Goal: Transaction & Acquisition: Register for event/course

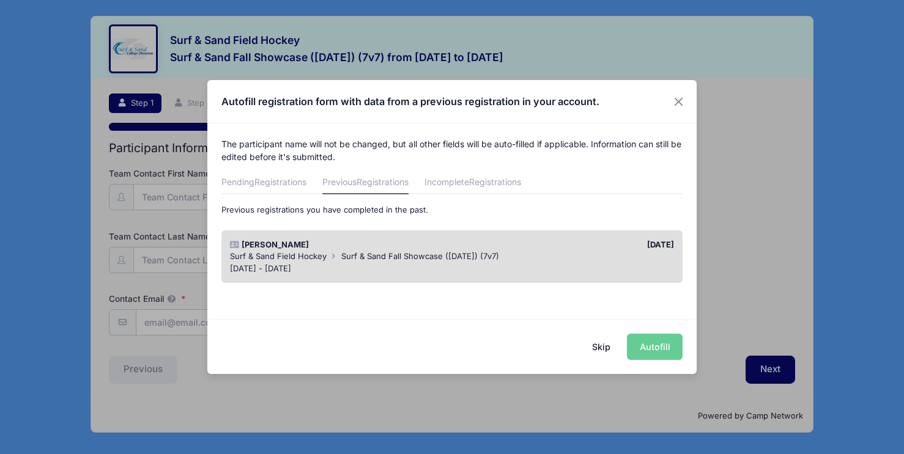
click at [301, 252] on span "Surf & Sand Field Hockey" at bounding box center [278, 256] width 97 height 10
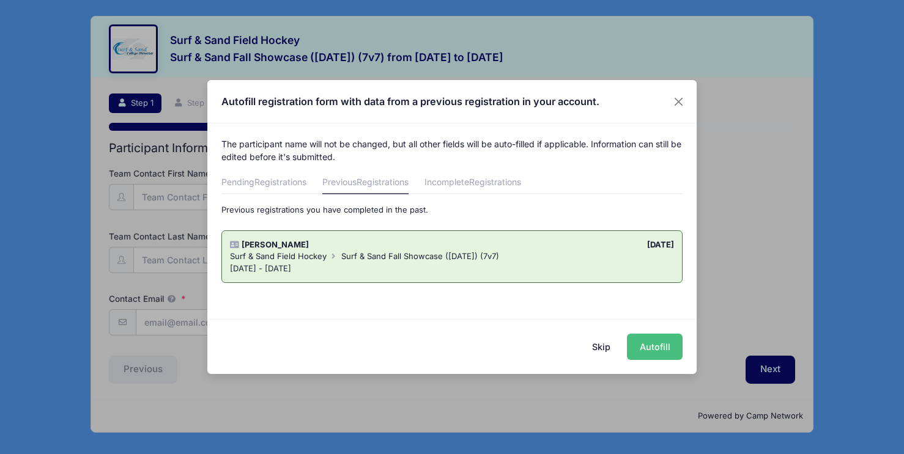
click at [644, 348] on button "Autofill" at bounding box center [655, 347] width 56 height 26
type input "[PERSON_NAME][EMAIL_ADDRESS][DOMAIN_NAME]"
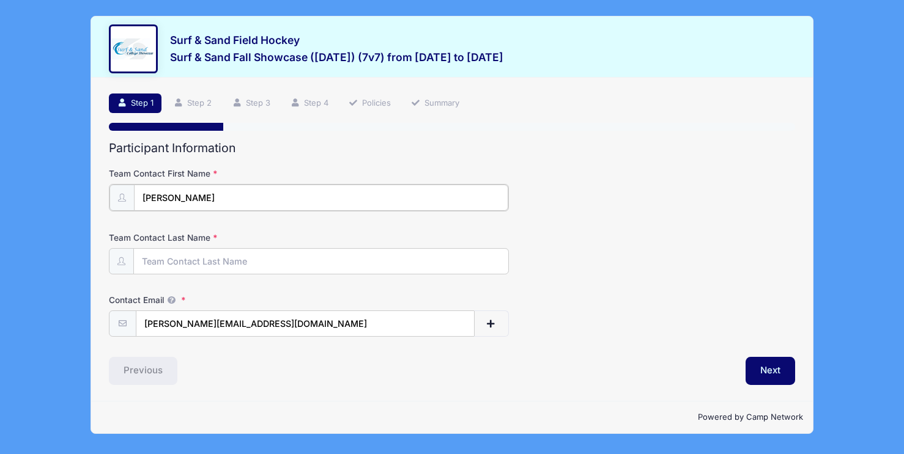
type input "[PERSON_NAME]"
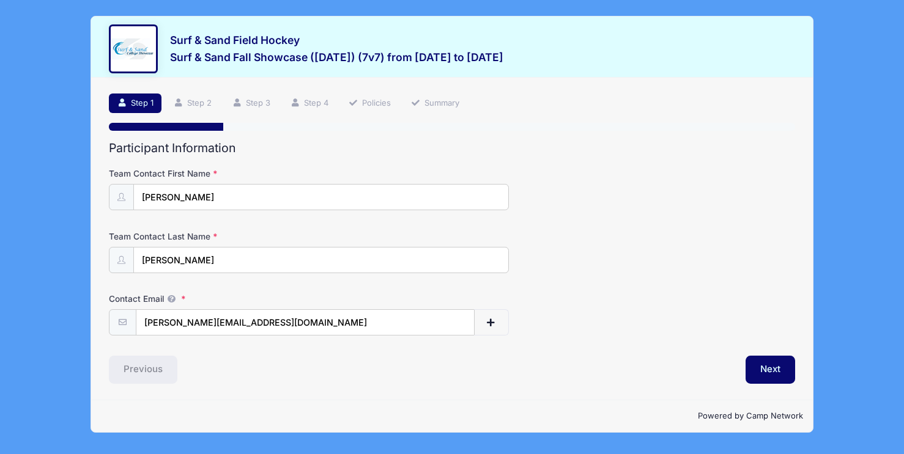
click at [479, 179] on div "Team Contact First Name Leslie" at bounding box center [451, 189] width 685 height 43
click at [748, 366] on button "Next" at bounding box center [770, 370] width 50 height 28
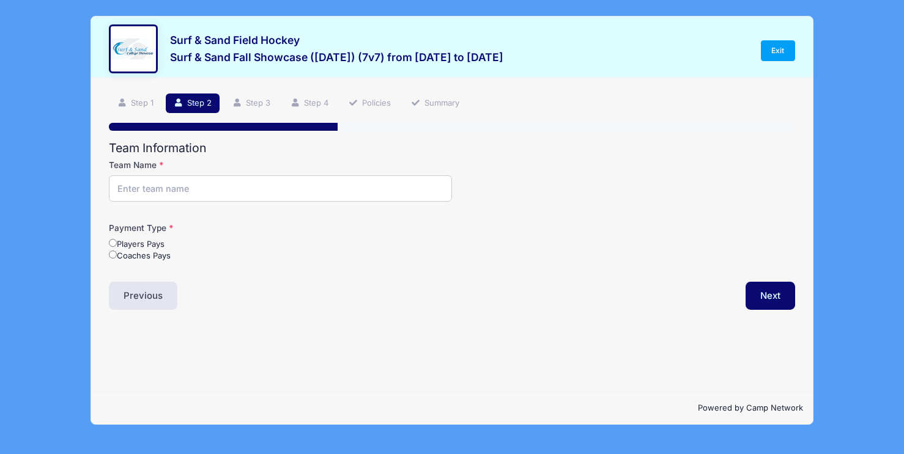
click at [144, 185] on input "Team Name" at bounding box center [280, 188] width 343 height 26
type input "Raiders FH"
click at [112, 252] on input "Coaches Pays" at bounding box center [113, 255] width 8 height 8
radio input "true"
click at [141, 296] on button "Previous" at bounding box center [143, 296] width 68 height 28
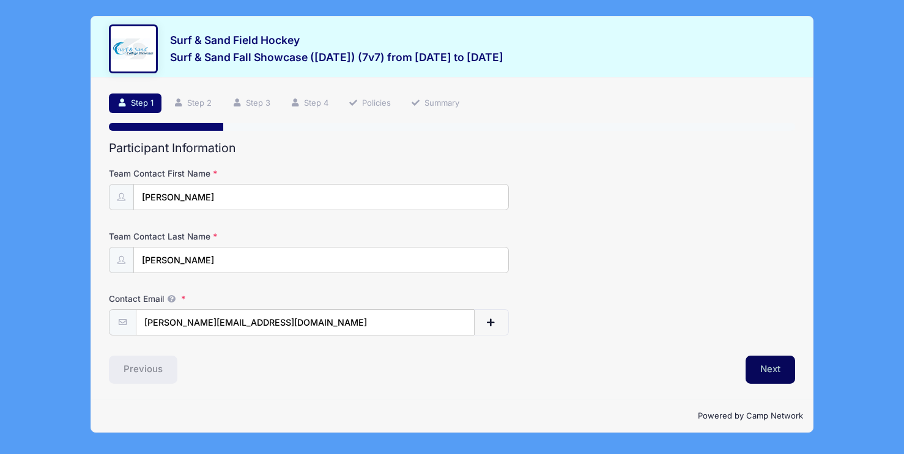
click at [776, 379] on button "Next" at bounding box center [770, 370] width 50 height 28
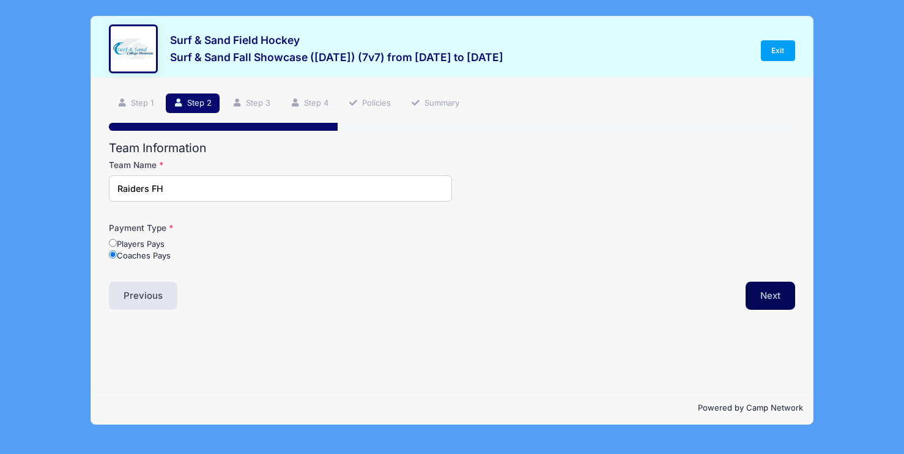
click at [771, 301] on button "Next" at bounding box center [770, 296] width 50 height 28
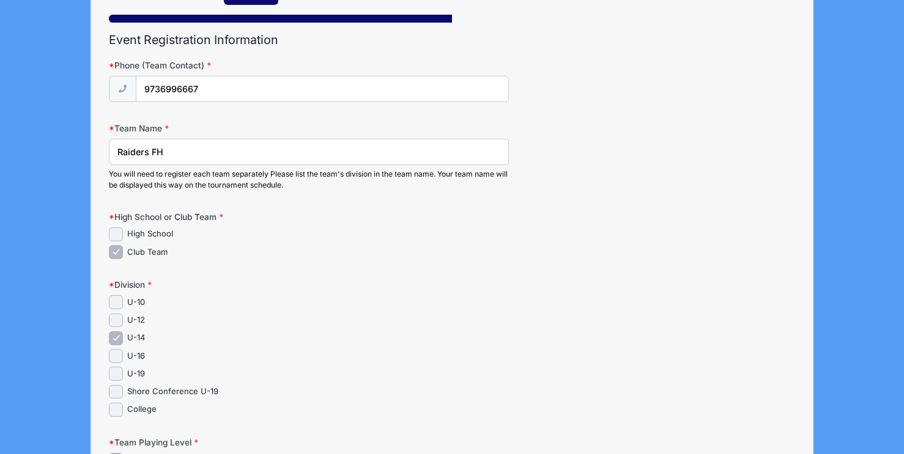
scroll to position [112, 0]
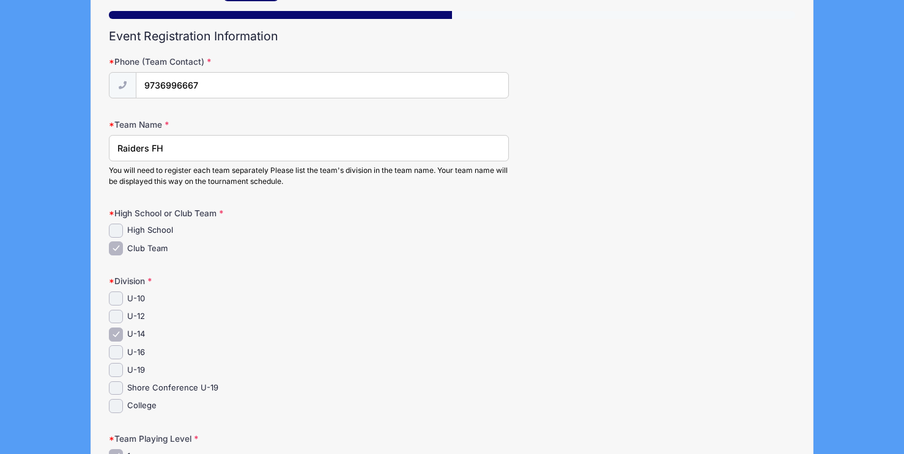
click at [119, 348] on input "U-16" at bounding box center [116, 352] width 14 height 14
checkbox input "true"
click at [118, 333] on input "U-14" at bounding box center [116, 335] width 14 height 14
checkbox input "false"
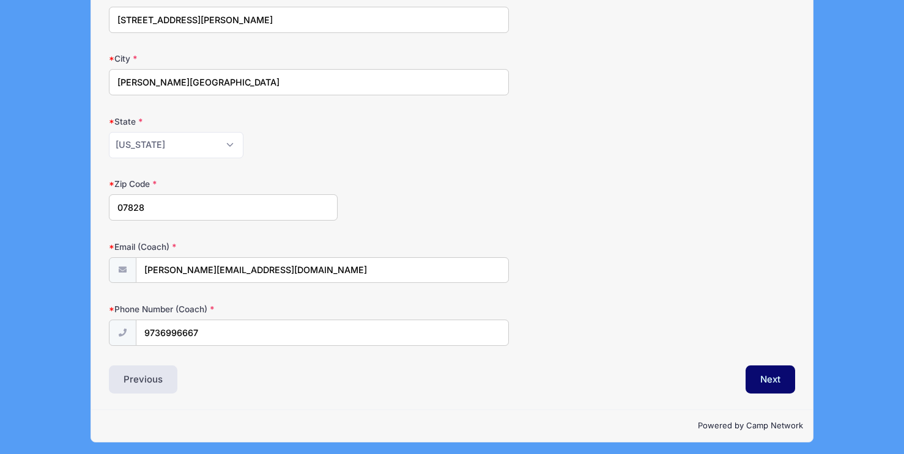
scroll to position [691, 0]
click at [751, 370] on button "Next" at bounding box center [770, 380] width 50 height 28
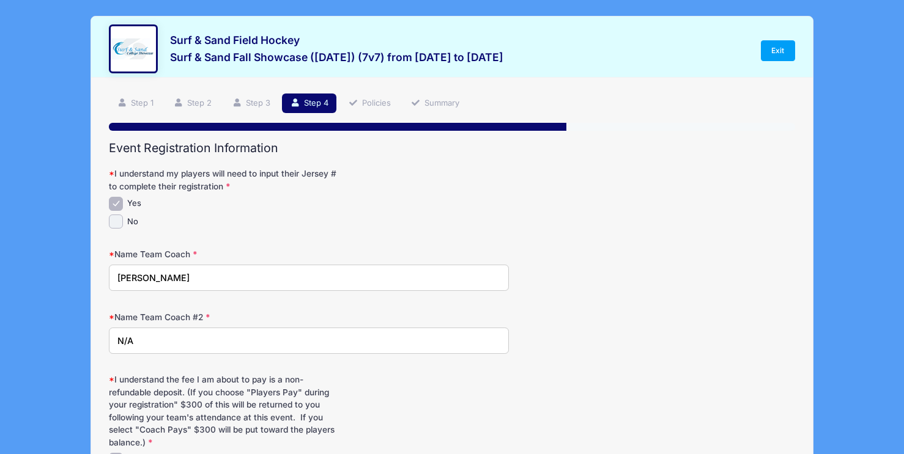
scroll to position [0, 0]
click at [148, 339] on input "N/A" at bounding box center [309, 341] width 400 height 26
type input "N"
type input "TBD"
click at [391, 240] on form "I understand my players will need to input their Jersey # to complete their reg…" at bounding box center [451, 325] width 685 height 314
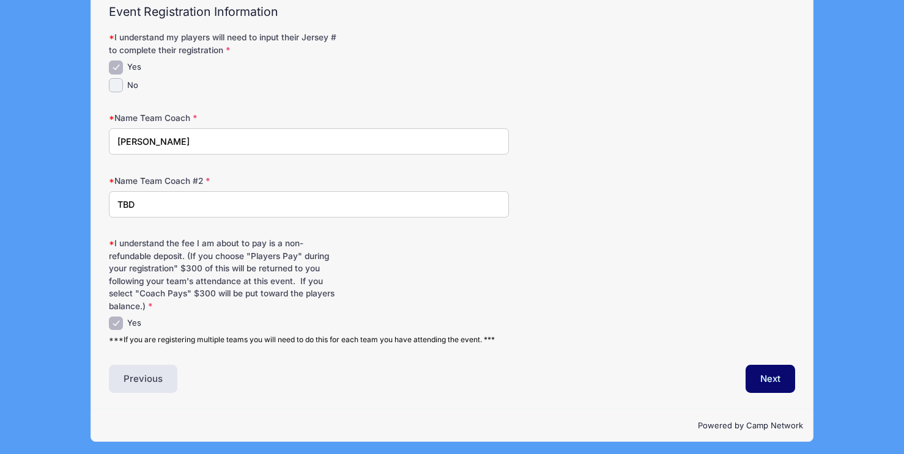
scroll to position [136, 0]
click at [771, 371] on button "Next" at bounding box center [770, 380] width 50 height 28
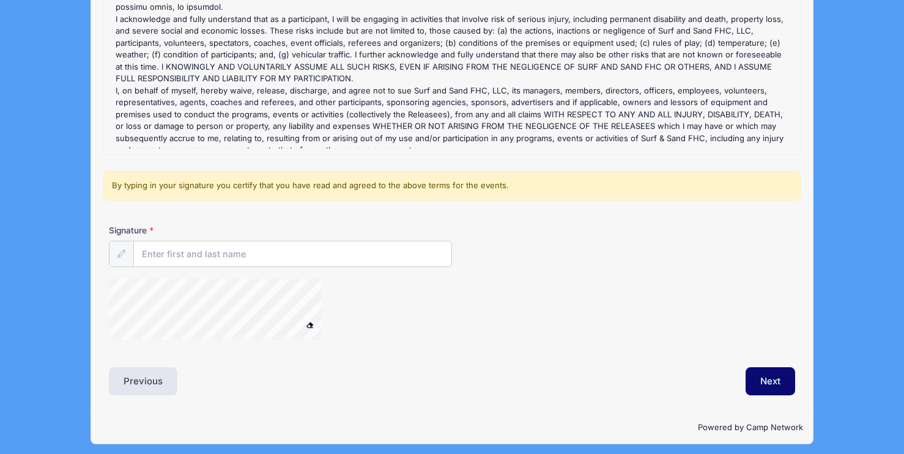
scroll to position [195, 0]
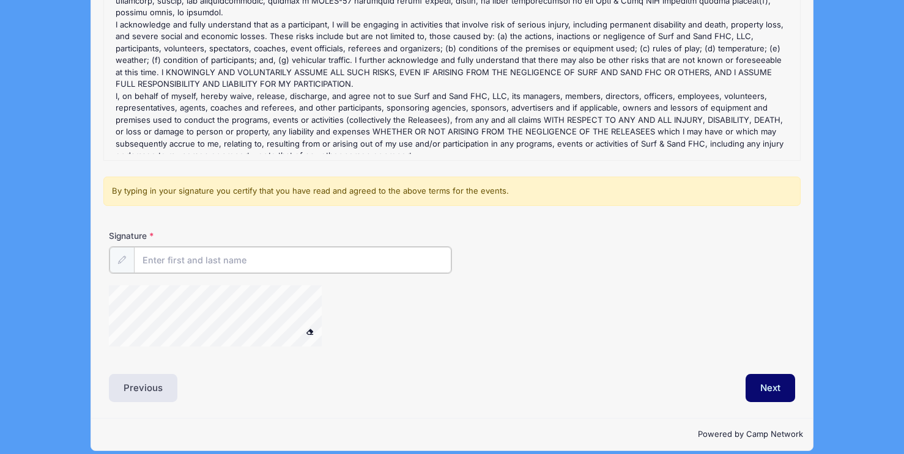
click at [170, 260] on input "Signature" at bounding box center [292, 260] width 317 height 26
click at [303, 323] on div at bounding box center [231, 317] width 245 height 65
type input "[PERSON_NAME]"
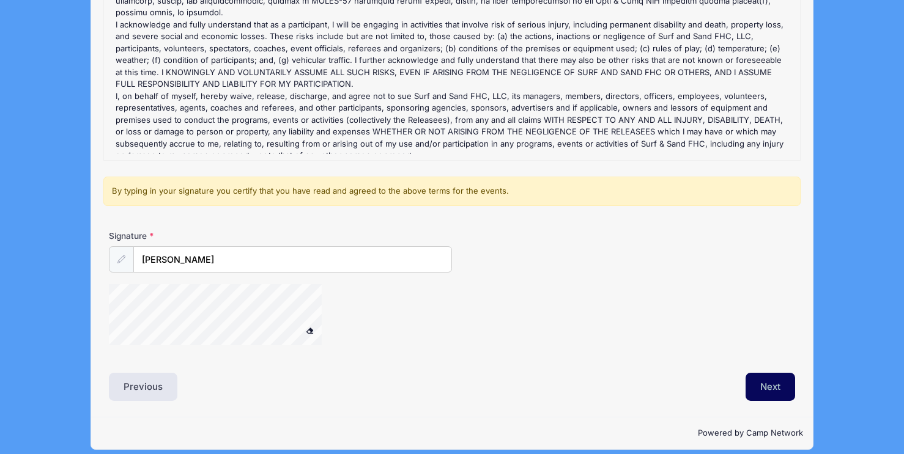
click at [757, 383] on button "Next" at bounding box center [770, 387] width 50 height 28
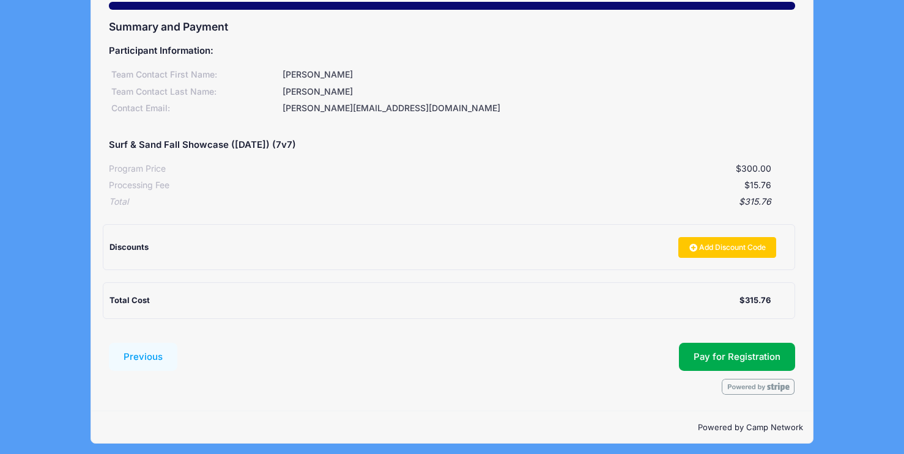
scroll to position [120, 0]
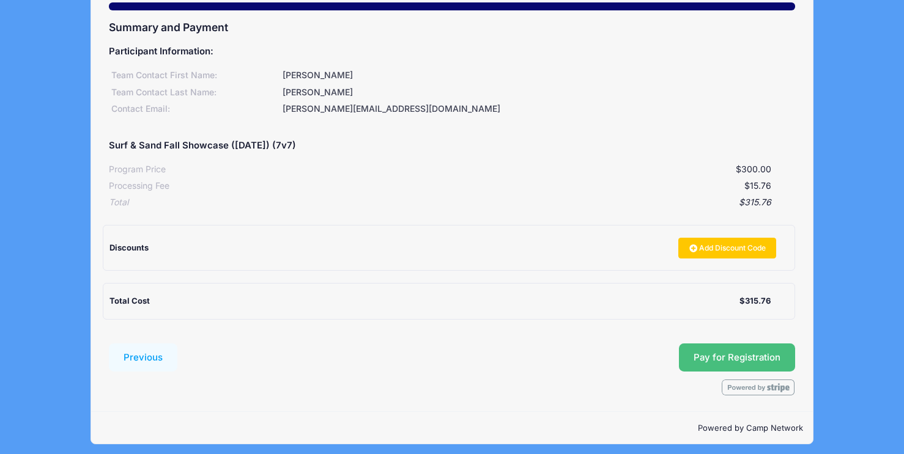
click at [716, 356] on button "Pay for Registration" at bounding box center [737, 358] width 116 height 28
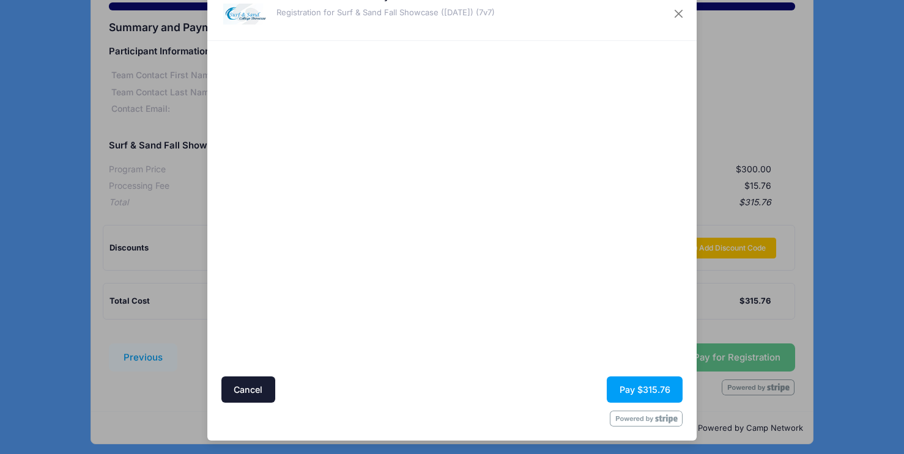
scroll to position [39, 0]
click at [633, 389] on button "Pay $315.76" at bounding box center [644, 390] width 76 height 26
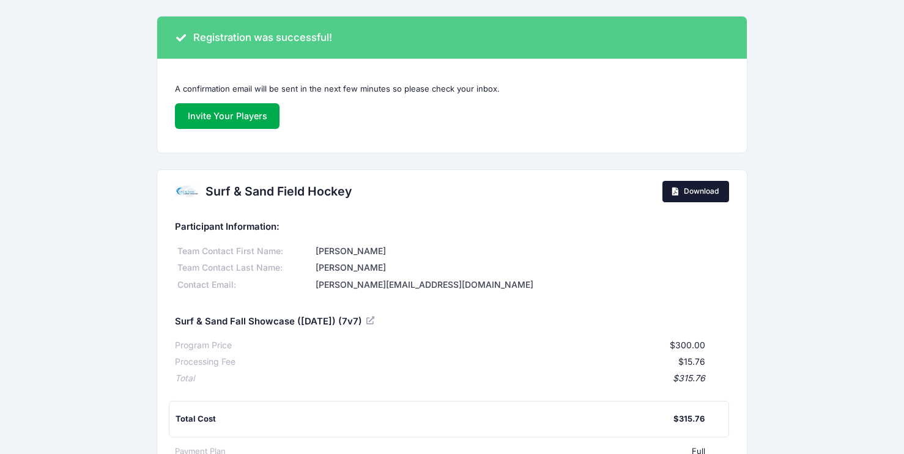
click at [699, 191] on span "Download" at bounding box center [700, 190] width 35 height 9
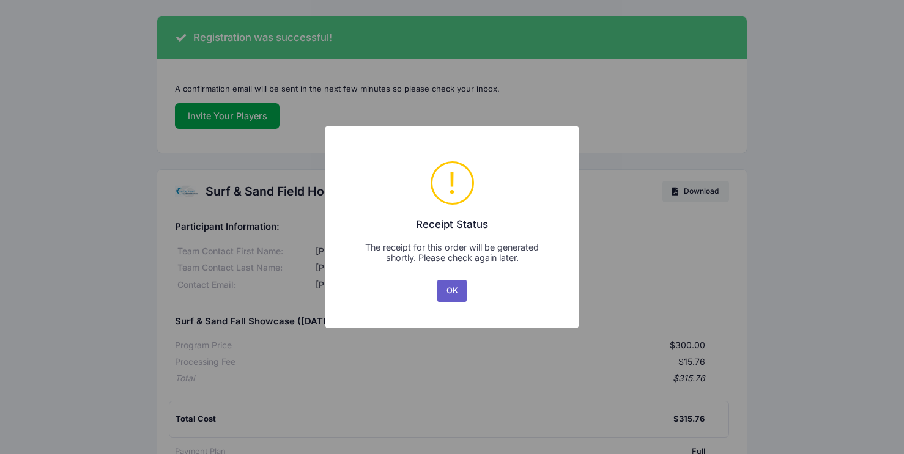
click at [460, 290] on button "OK" at bounding box center [451, 291] width 29 height 22
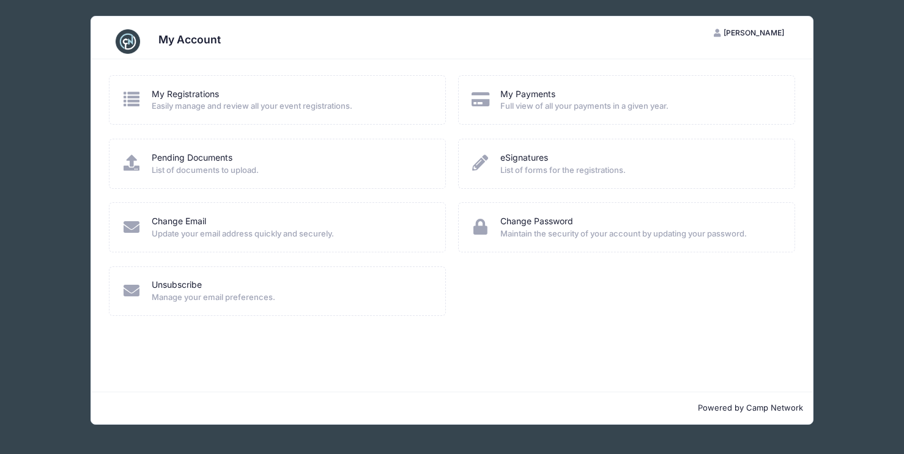
click at [247, 101] on span "Easily manage and review all your event registrations." at bounding box center [291, 106] width 278 height 12
click at [136, 99] on icon at bounding box center [132, 99] width 20 height 16
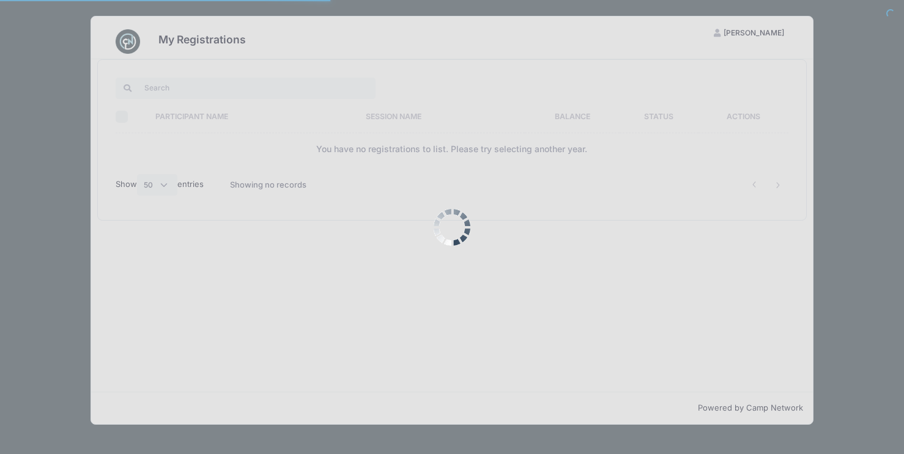
select select "50"
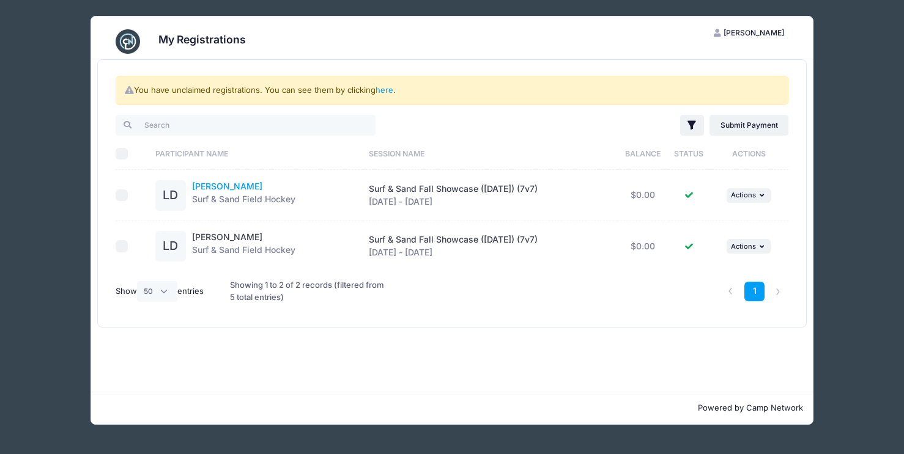
click at [202, 190] on link "Leslie DeSimone" at bounding box center [227, 186] width 70 height 10
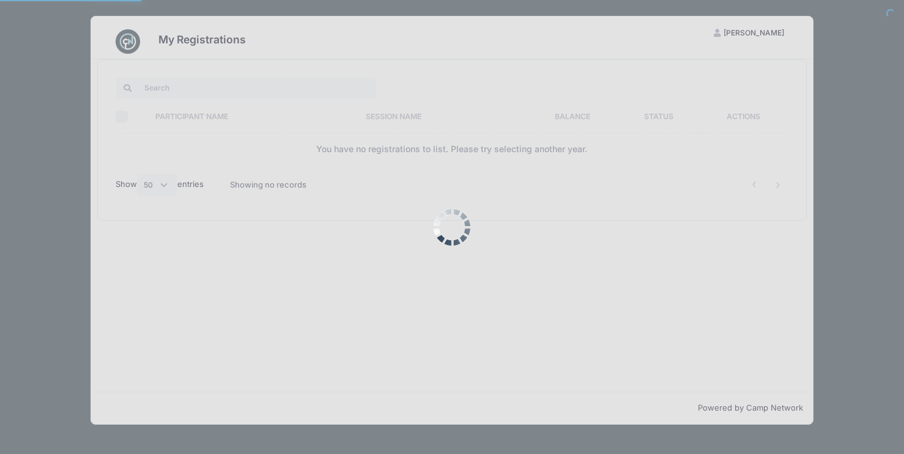
select select "50"
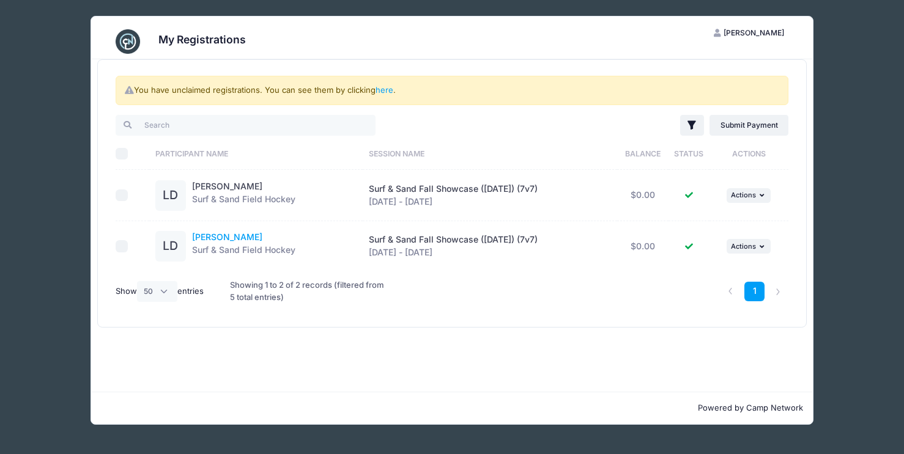
click at [231, 239] on link "[PERSON_NAME]" at bounding box center [227, 237] width 70 height 10
